Goal: Task Accomplishment & Management: Complete application form

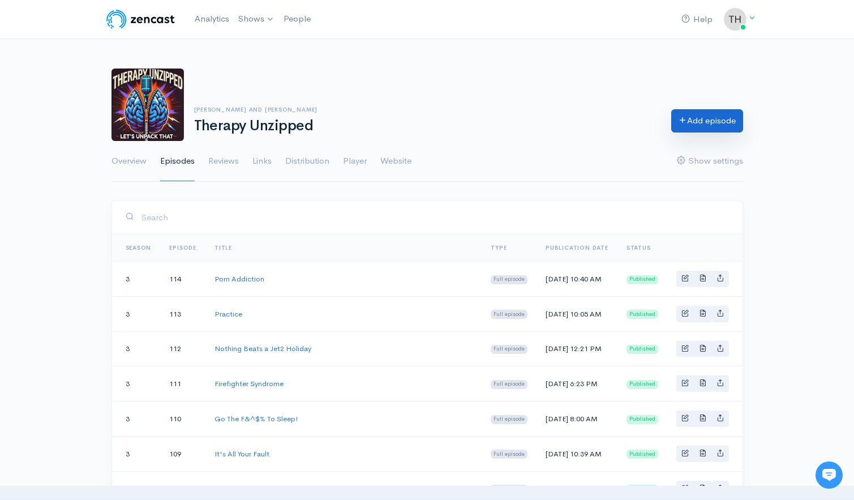
click at [709, 120] on link "Add episode" at bounding box center [707, 120] width 72 height 23
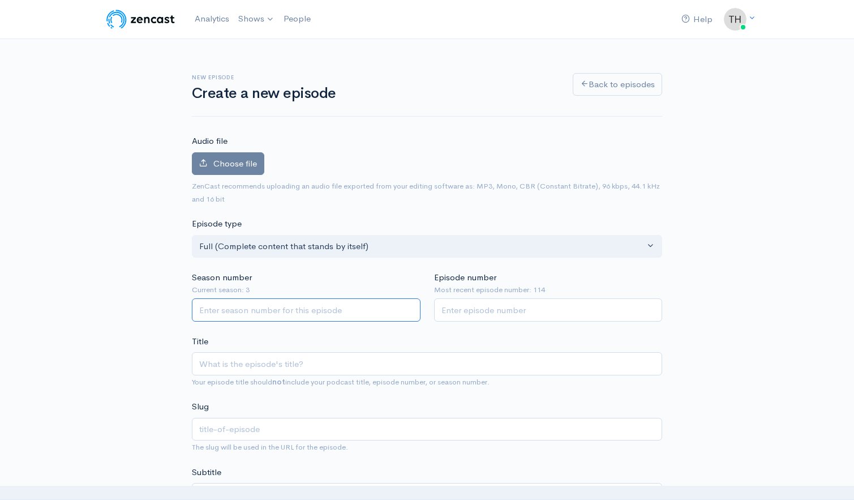
click at [317, 303] on input "Season number" at bounding box center [306, 309] width 229 height 23
type input "3"
click at [459, 311] on input "Episode number" at bounding box center [548, 309] width 229 height 23
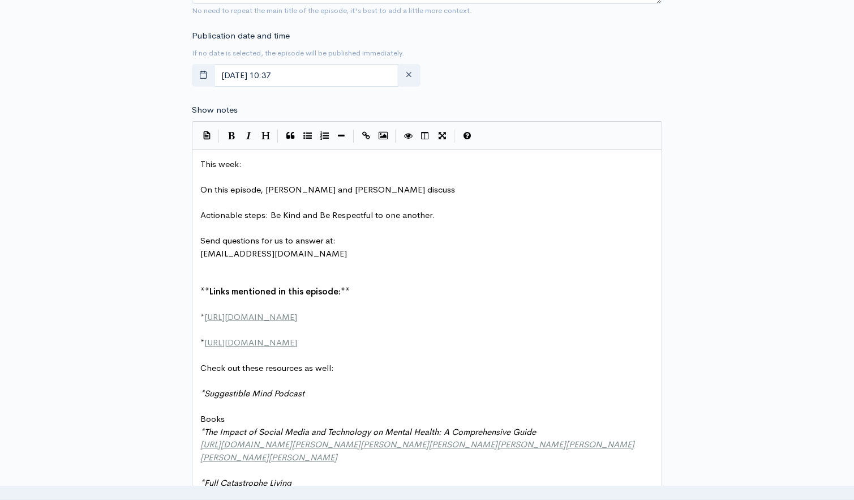
scroll to position [529, 0]
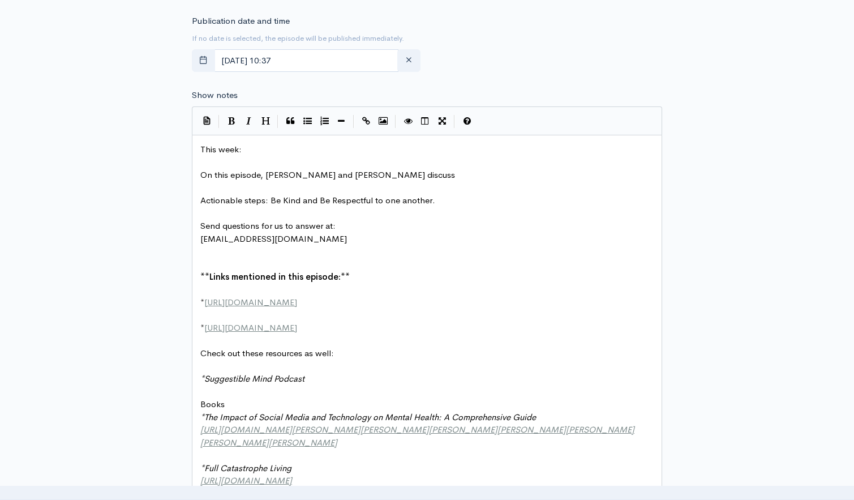
type input "115"
click at [355, 171] on pre "On this episode, [PERSON_NAME] and [PERSON_NAME] discuss" at bounding box center [427, 175] width 458 height 13
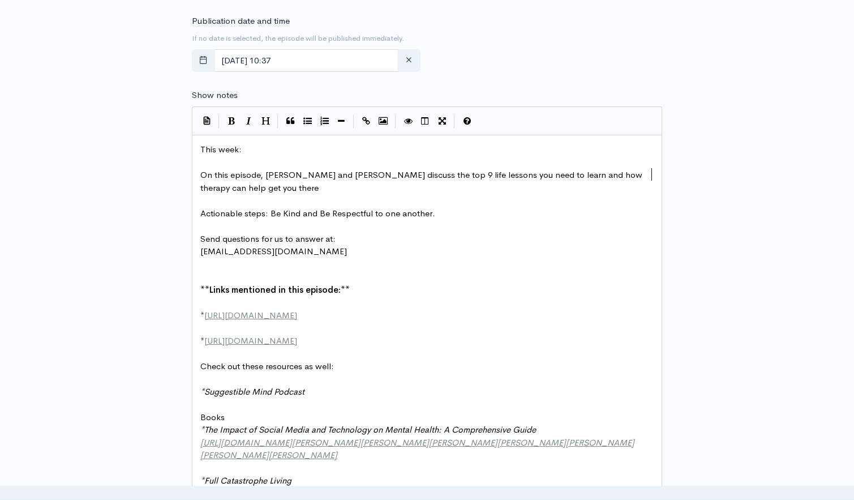
type textarea "the top 9 life lessons you need to learn and how therapy can help get you there."
click at [219, 181] on span "On this episode, [PERSON_NAME] and [PERSON_NAME] discuss the top 9 life lessons…" at bounding box center [422, 181] width 444 height 24
type textarea "facilitate thios learning"
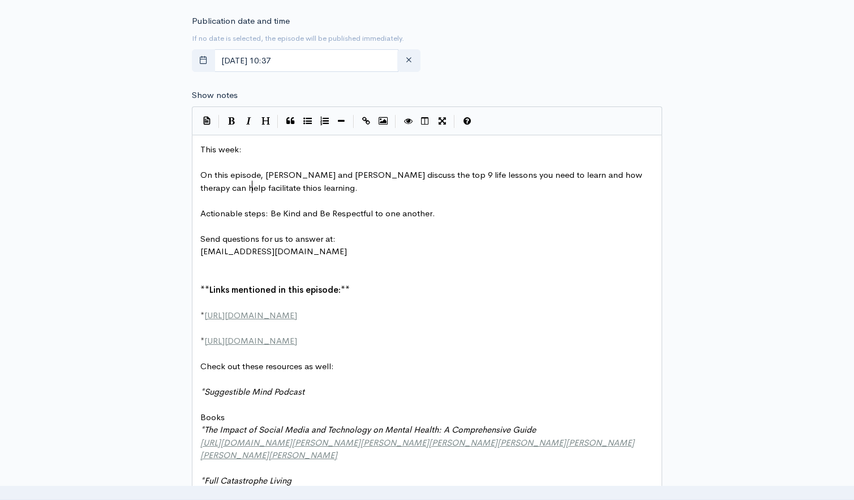
scroll to position [529, 0]
click at [268, 194] on pre "​" at bounding box center [427, 200] width 458 height 13
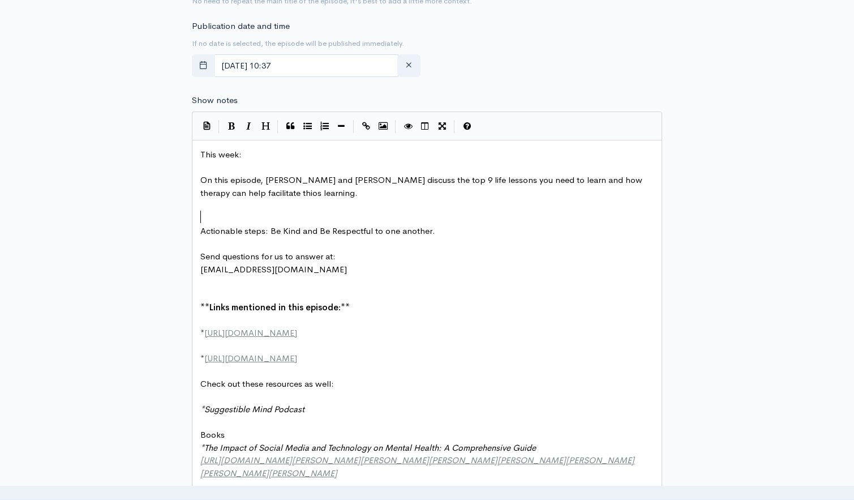
scroll to position [524, 1]
click at [205, 203] on pre "​" at bounding box center [427, 205] width 458 height 13
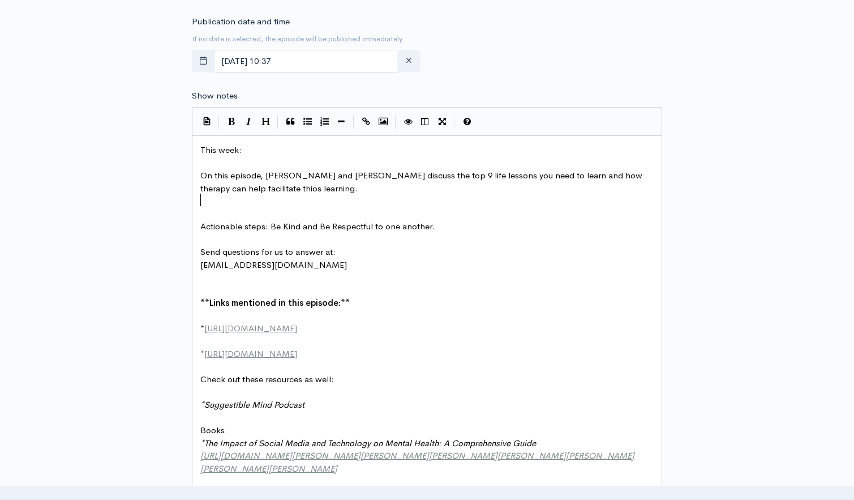
scroll to position [533, 1]
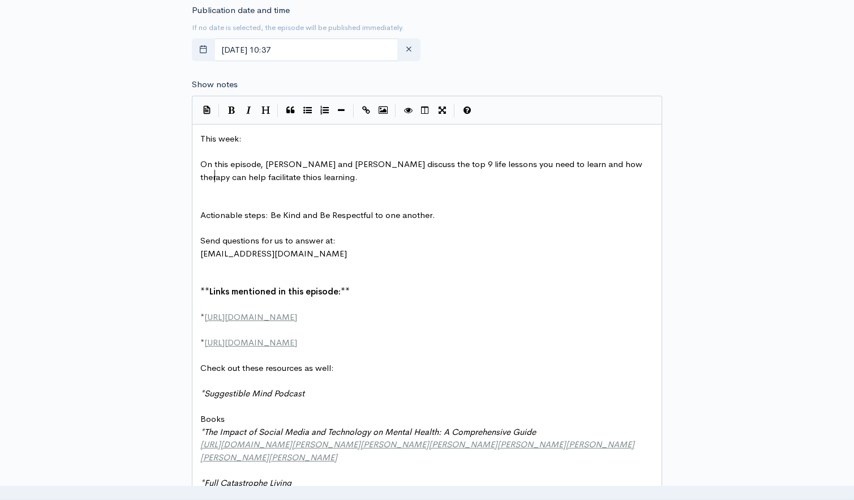
drag, startPoint x: 215, startPoint y: 173, endPoint x: 215, endPoint y: 179, distance: 6.2
click at [215, 173] on span "On this episode, [PERSON_NAME] and [PERSON_NAME] discuss the top 9 life lessons…" at bounding box center [422, 170] width 444 height 24
click at [203, 189] on pre "​" at bounding box center [427, 191] width 458 height 13
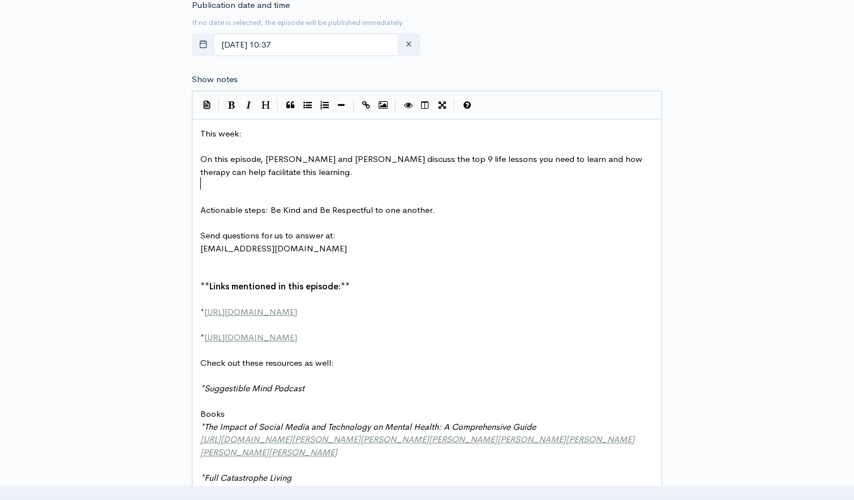
type textarea "​"
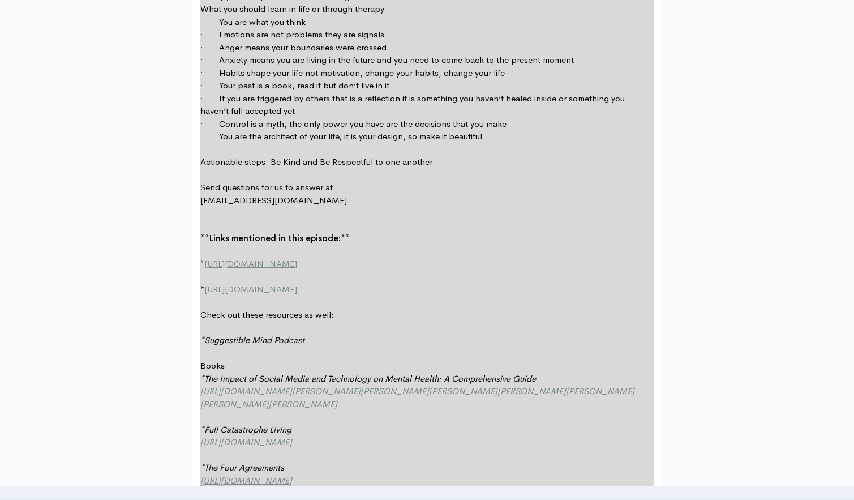
scroll to position [665, 0]
drag, startPoint x: 729, startPoint y: 327, endPoint x: 723, endPoint y: 327, distance: 6.3
click at [729, 327] on div "New episode Create a new episode Back to episodes Audio file Choose file 0 ZenC…" at bounding box center [427, 190] width 645 height 1743
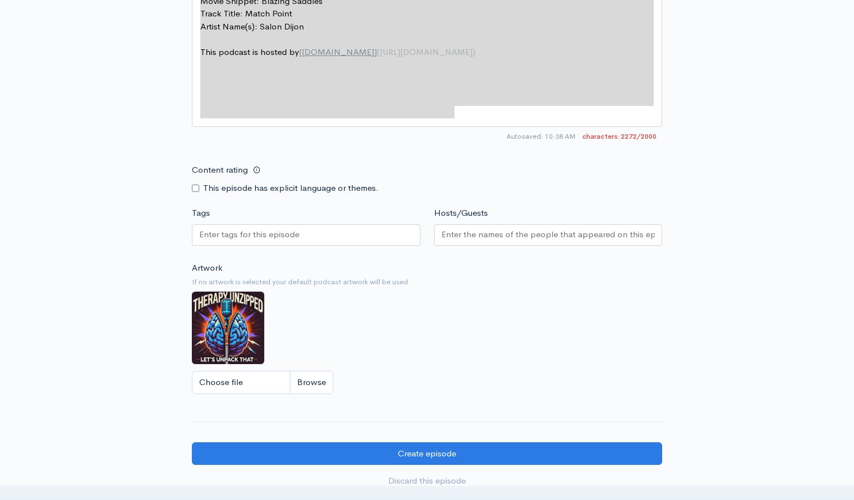
scroll to position [1239, 0]
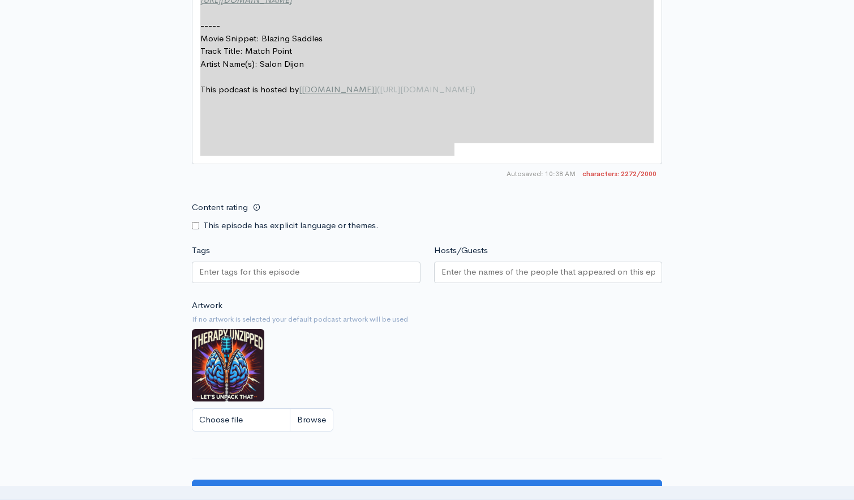
type textarea "Lore ipsu: Do sita consect, Adi eli Seddo eiusmod tem inc 0 utla etdolor mag al…"
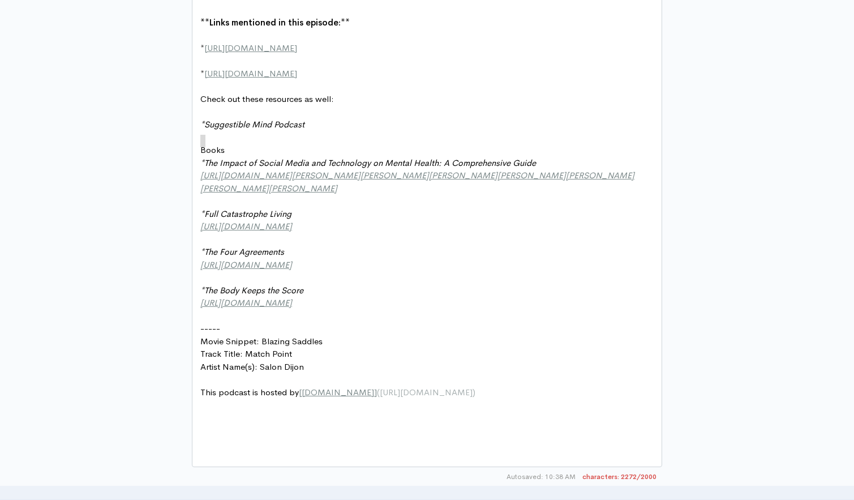
scroll to position [5, 0]
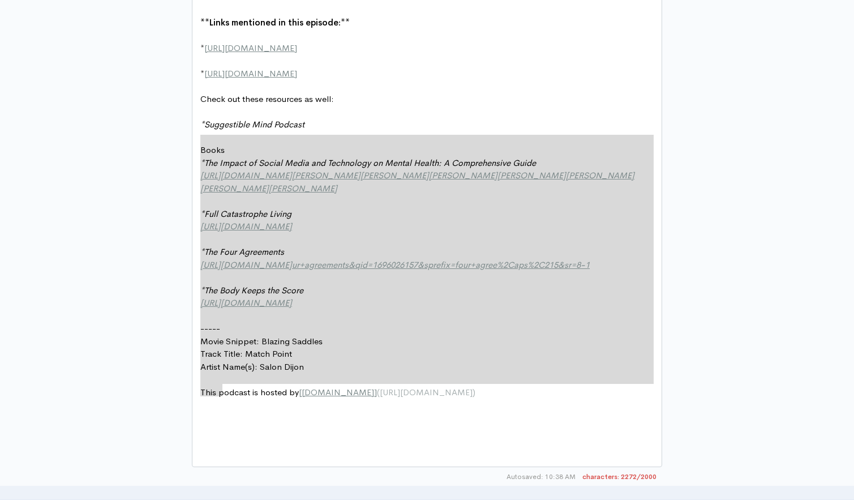
type textarea "Books *The Impact of Social Media and Technology on Mental Health: A Comprehens…"
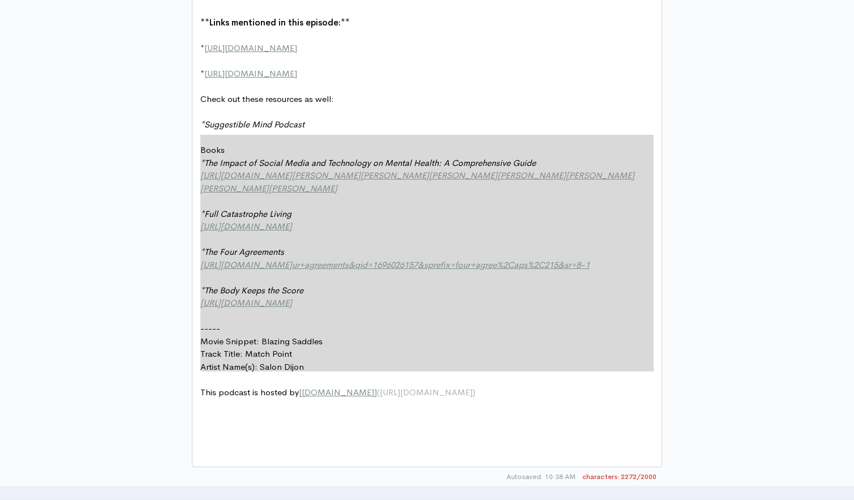
drag, startPoint x: 199, startPoint y: 136, endPoint x: 443, endPoint y: 375, distance: 341.0
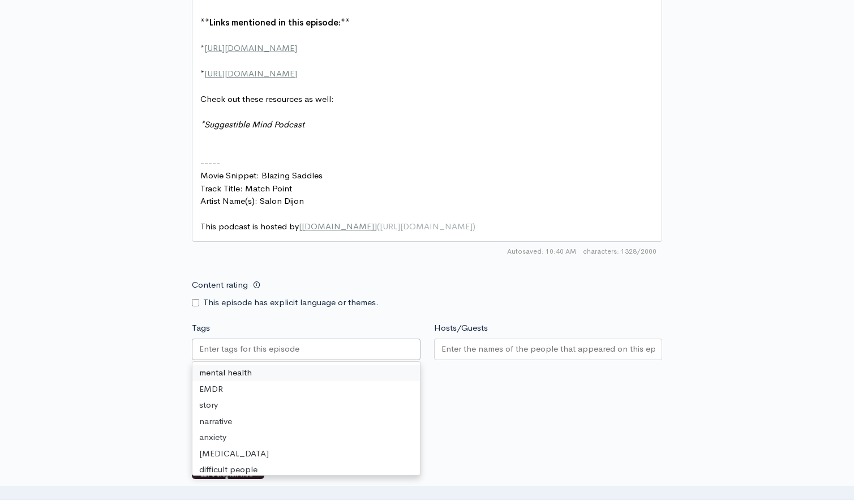
click at [282, 342] on input "Tags" at bounding box center [250, 348] width 102 height 13
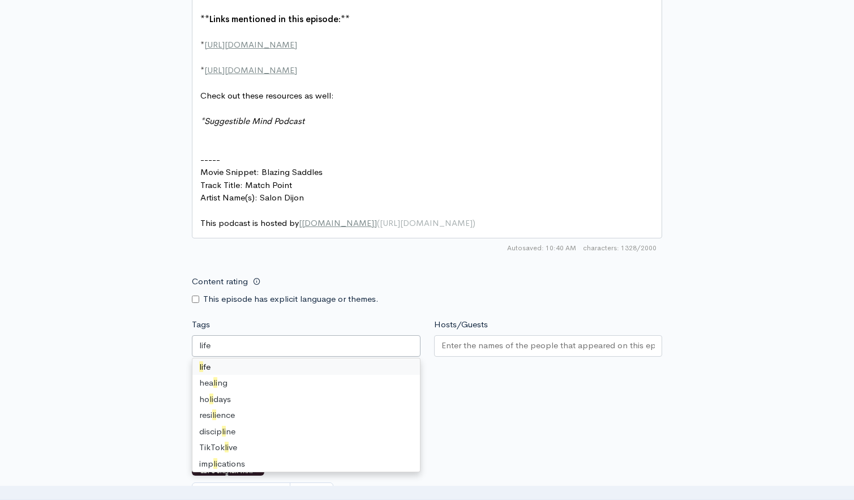
scroll to position [0, 0]
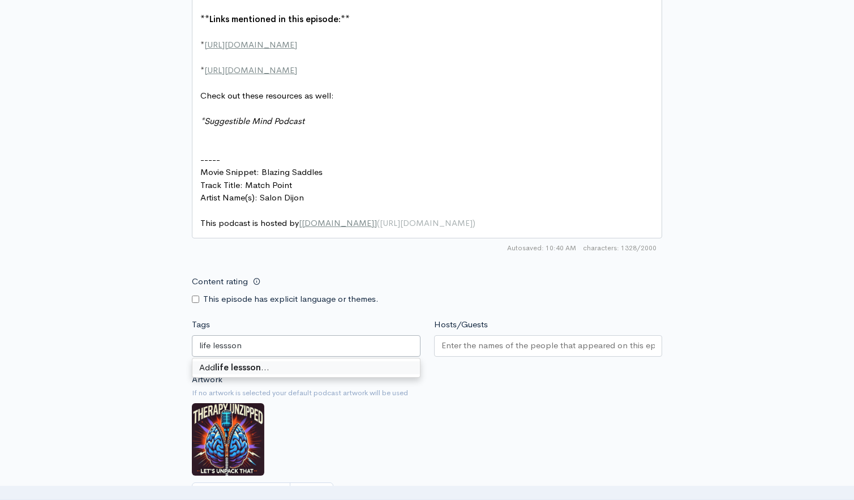
type input "life lesssons"
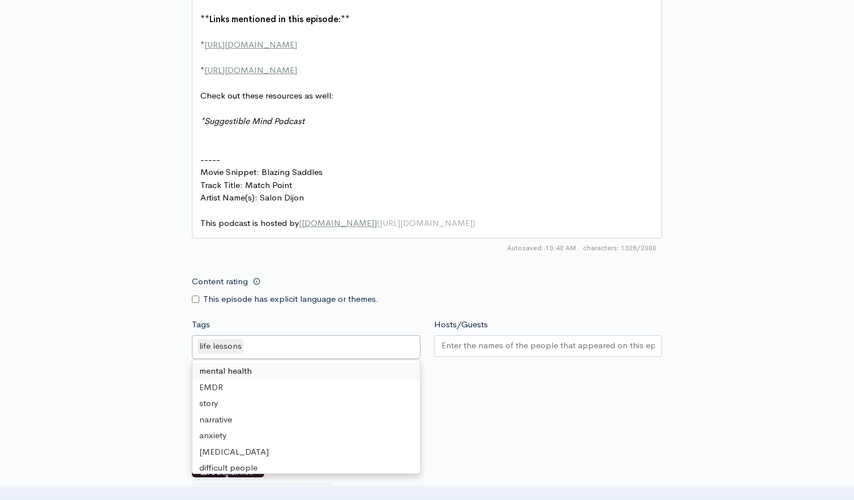
click at [194, 295] on input "Content rating" at bounding box center [195, 298] width 7 height 7
checkbox input "true"
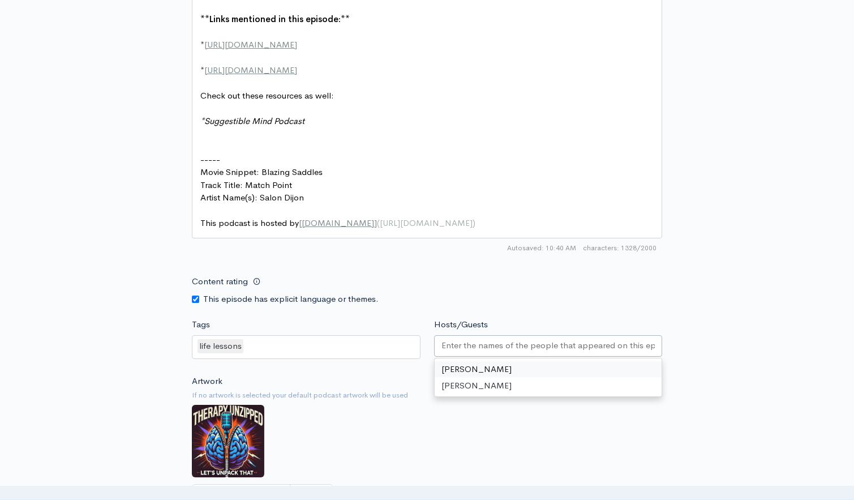
click at [506, 339] on input "Hosts/Guests" at bounding box center [548, 345] width 214 height 13
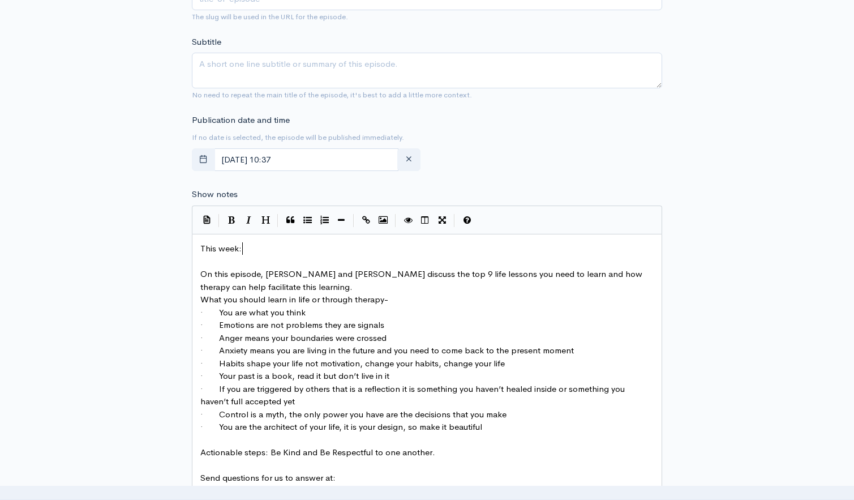
click at [252, 245] on pre "This week:" at bounding box center [427, 248] width 458 height 13
type textarea "​"
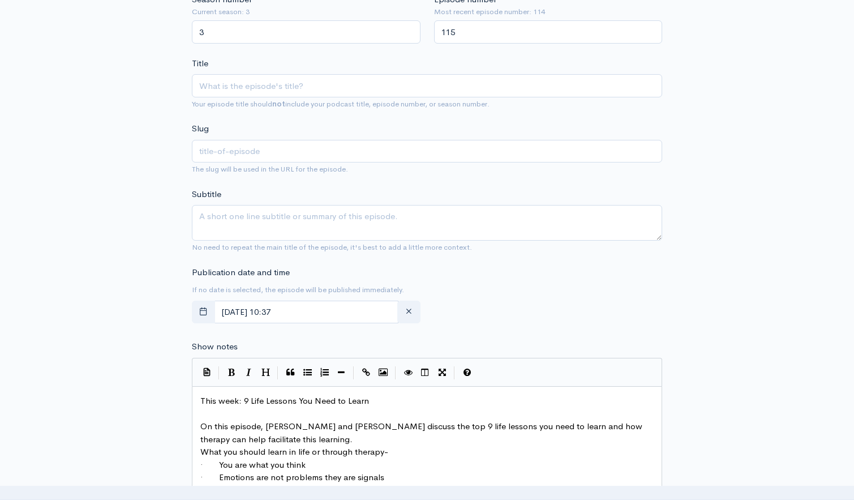
scroll to position [259, 0]
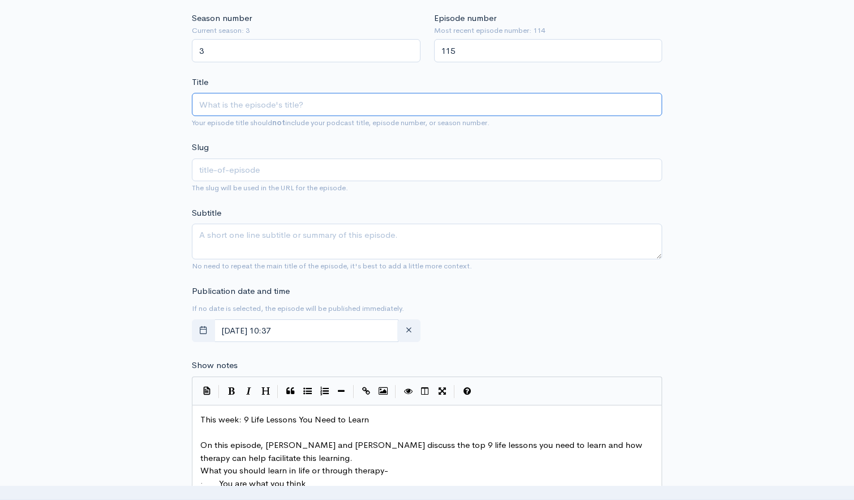
click at [246, 102] on input "Title" at bounding box center [427, 104] width 470 height 23
paste input "9 Life Lessons You Need to Learn"
type input "9 Life Lessons You Need to Learn"
type input "9-life-lessons-you-need-to-learn"
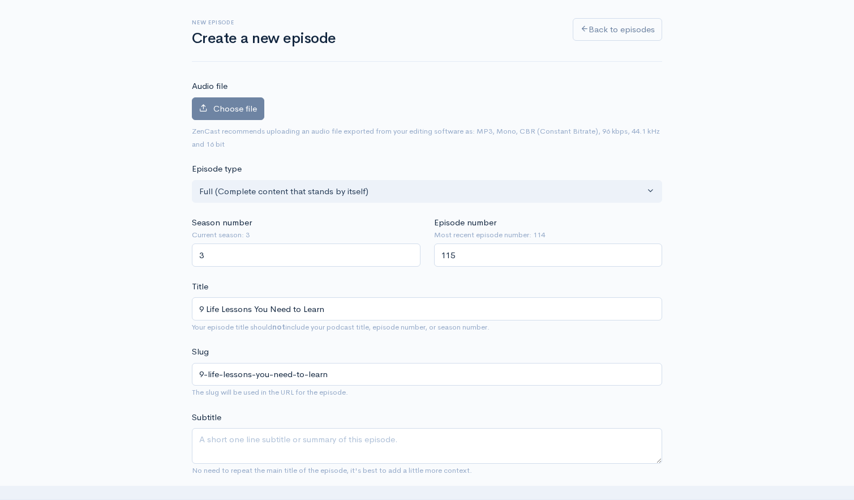
scroll to position [52, 0]
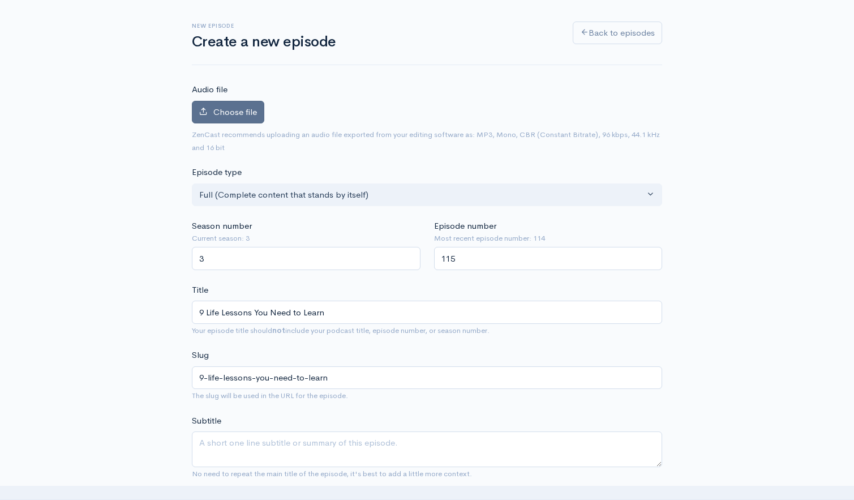
click at [245, 111] on span "Choose file" at bounding box center [235, 111] width 44 height 11
click at [0, 0] on input "Choose file" at bounding box center [0, 0] width 0 height 0
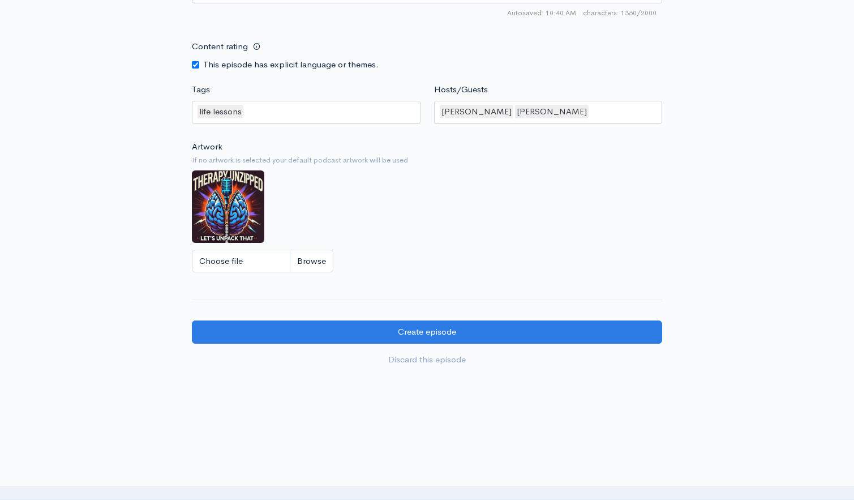
scroll to position [1237, 0]
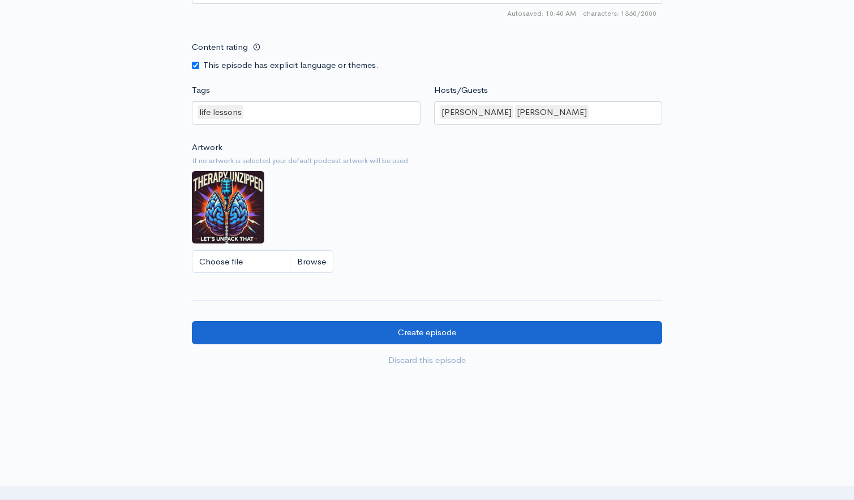
click at [505, 321] on input "Create episode" at bounding box center [427, 332] width 470 height 23
